Goal: Check status: Check status

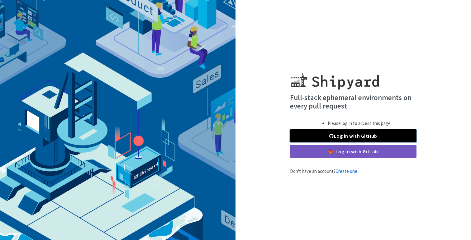
click at [325, 131] on link "Log in with GitHub" at bounding box center [353, 135] width 126 height 13
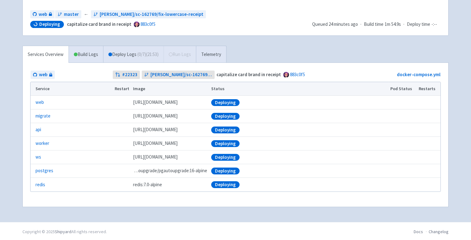
scroll to position [59, 0]
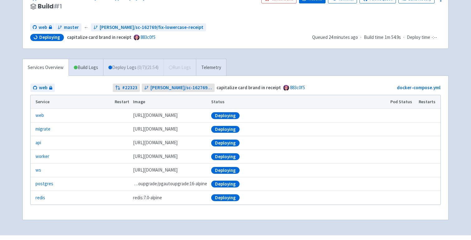
click at [134, 71] on link "Deploy Logs ( 0 / 7 ) (21:54)" at bounding box center [133, 67] width 60 height 17
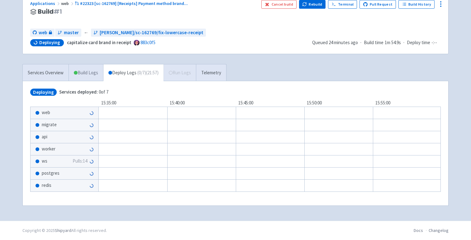
click at [89, 75] on link "Build Logs" at bounding box center [86, 72] width 34 height 17
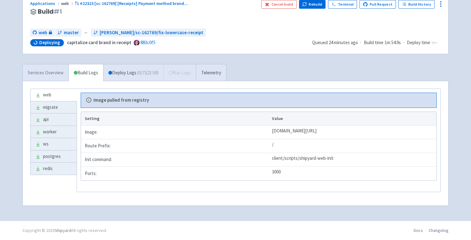
click at [58, 75] on link "Services Overview" at bounding box center [46, 72] width 46 height 17
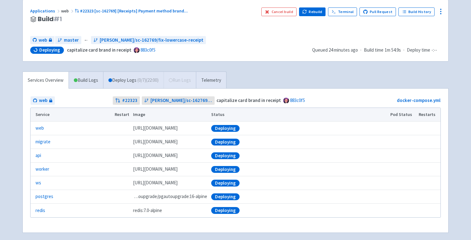
scroll to position [45, 0]
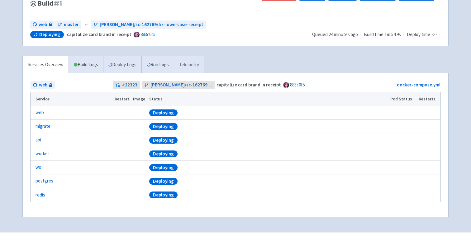
scroll to position [63, 0]
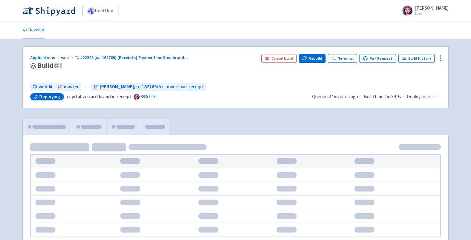
scroll to position [63, 0]
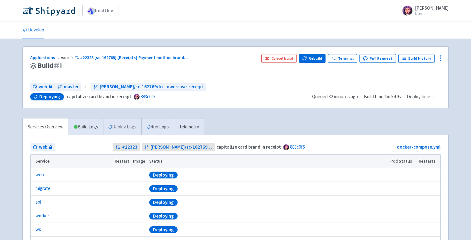
click at [114, 125] on link "Deploy Logs" at bounding box center [122, 127] width 38 height 17
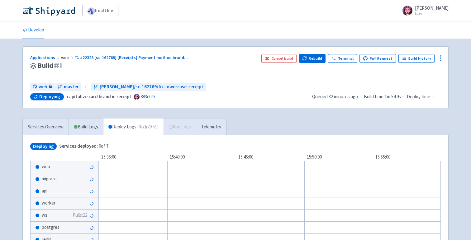
scroll to position [54, 0]
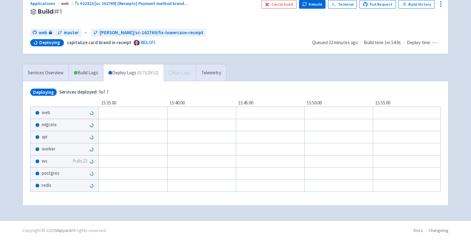
click at [178, 72] on div "Services Overview Build Logs Deploy Logs ( 0 / 7 ) (29:52) Run Logs Telemetry" at bounding box center [124, 72] width 204 height 17
click at [218, 73] on link "Telemetry" at bounding box center [211, 72] width 30 height 17
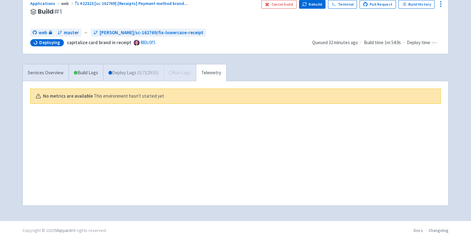
click at [143, 71] on span "( 0 / 7 ) (29:55)" at bounding box center [147, 72] width 21 height 7
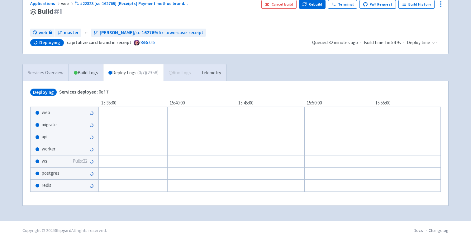
click at [44, 74] on link "Services Overview" at bounding box center [46, 72] width 46 height 17
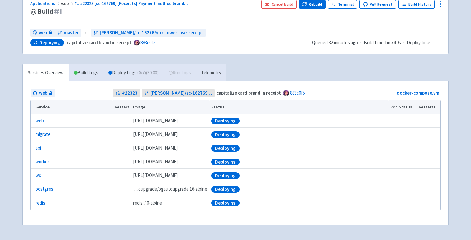
click at [223, 124] on div "Deploying" at bounding box center [225, 121] width 28 height 7
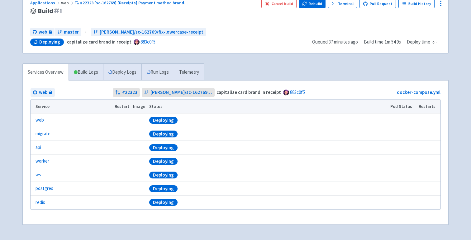
scroll to position [74, 0]
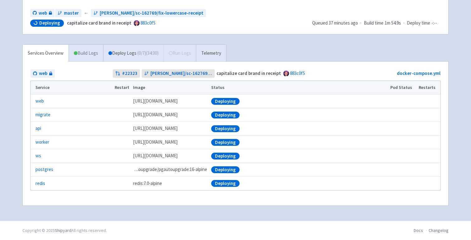
click at [86, 53] on link "Build Logs" at bounding box center [86, 53] width 34 height 17
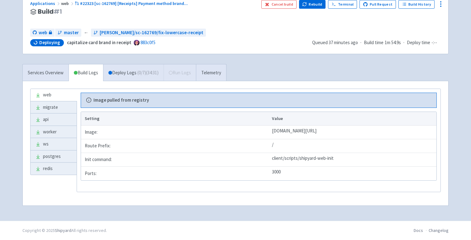
scroll to position [54, 0]
click at [53, 74] on link "Services Overview" at bounding box center [46, 72] width 46 height 17
